Goal: Task Accomplishment & Management: Manage account settings

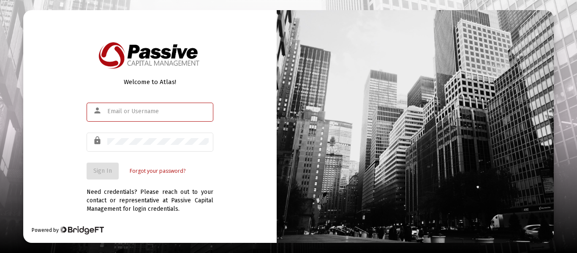
type input "[EMAIL_ADDRESS][DOMAIN_NAME]"
click at [96, 175] on button "Sign In" at bounding box center [103, 171] width 32 height 17
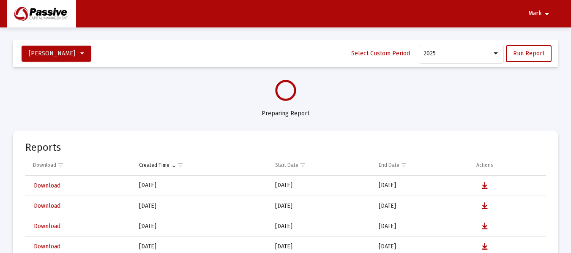
select select "View all"
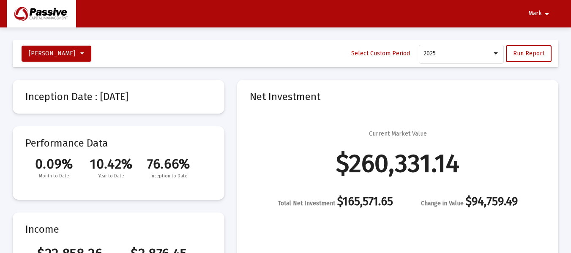
click at [550, 15] on mat-icon "arrow_drop_down" at bounding box center [546, 13] width 10 height 17
click at [492, 91] on div at bounding box center [285, 126] width 571 height 253
click at [494, 53] on div at bounding box center [496, 53] width 8 height 7
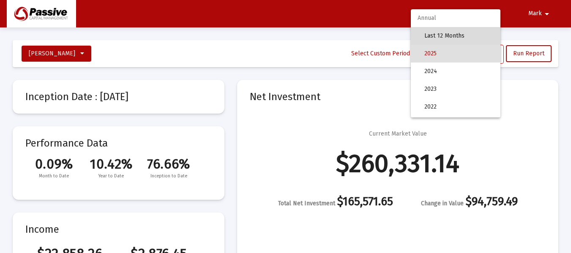
click at [463, 39] on span "Last 12 Months" at bounding box center [458, 36] width 69 height 18
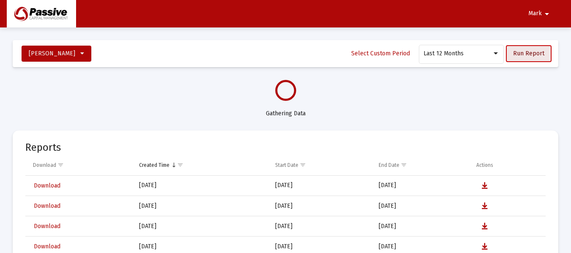
click at [533, 57] on button "Run Report" at bounding box center [529, 53] width 46 height 17
select select "View all"
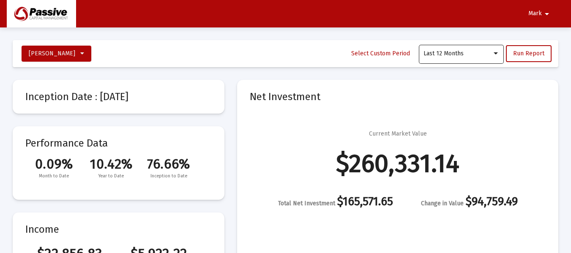
click at [476, 49] on div "Last 12 Months" at bounding box center [461, 53] width 76 height 21
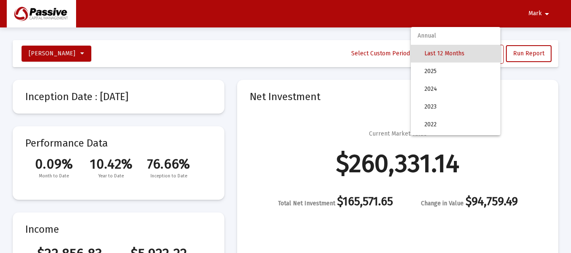
click at [446, 35] on span "Annual" at bounding box center [455, 36] width 90 height 18
click at [432, 76] on span "2025" at bounding box center [458, 72] width 69 height 18
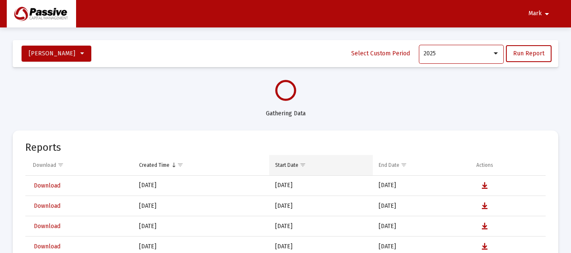
select select "View all"
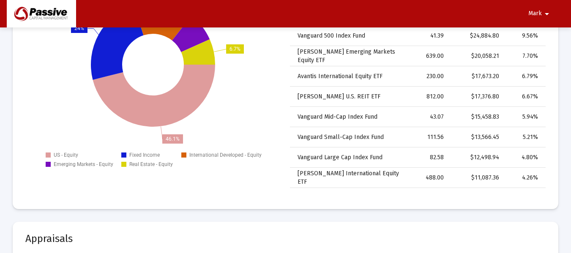
scroll to position [1267, 0]
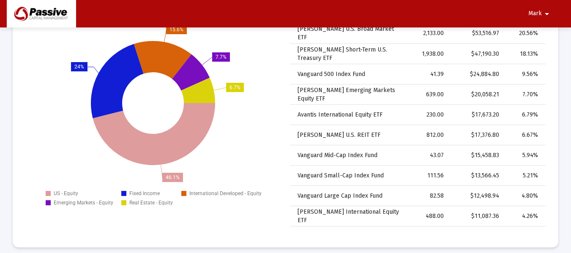
click at [526, 9] on button "Mark arrow_drop_down" at bounding box center [540, 13] width 44 height 17
click at [534, 38] on button "Logout" at bounding box center [541, 36] width 47 height 20
